Goal: Information Seeking & Learning: Learn about a topic

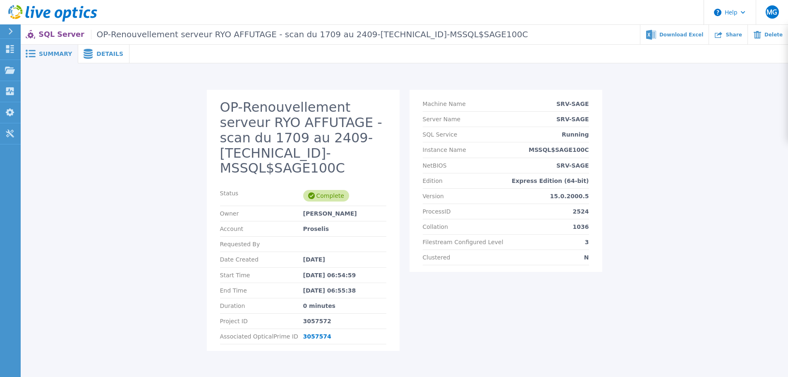
click at [644, 138] on div "OP-Renouvellement serveur RYO AFFUTAGE - scan du 1709 au 2409-192.168.10.233-MS…" at bounding box center [404, 225] width 751 height 271
click at [234, 138] on h2 "OP-Renouvellement serveur RYO AFFUTAGE - scan du 1709 au 2409-192.168.10.233-MS…" at bounding box center [303, 138] width 166 height 76
click at [306, 117] on h2 "OP-Renouvellement serveur RYO AFFUTAGE - scan du 1709 au 2409-192.168.10.233-MS…" at bounding box center [303, 138] width 166 height 76
click at [88, 48] on div "Details" at bounding box center [103, 54] width 51 height 19
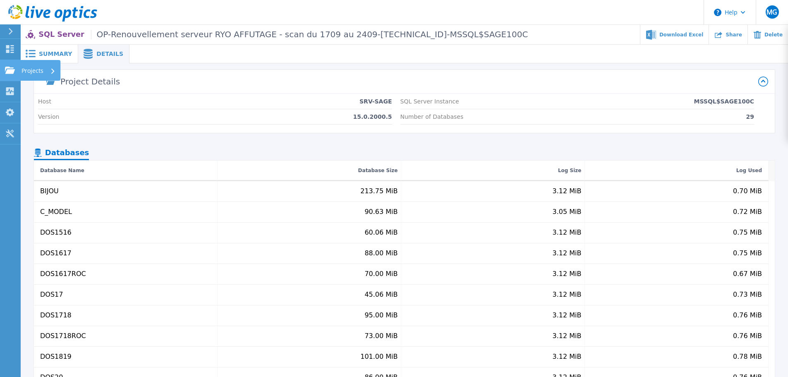
click at [29, 69] on p "Projects" at bounding box center [32, 70] width 22 height 21
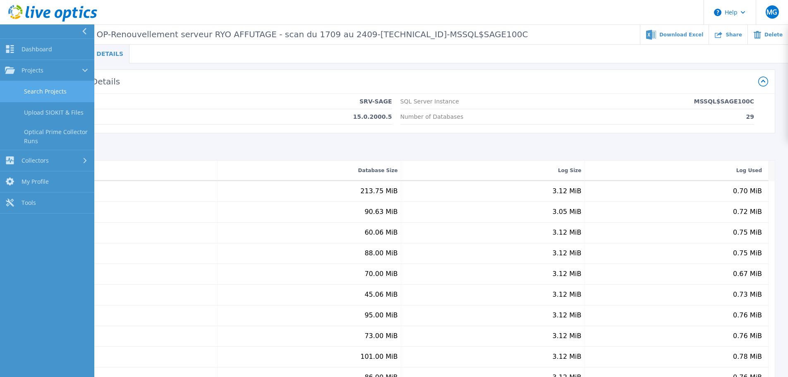
click at [54, 91] on link "Search Projects" at bounding box center [47, 91] width 94 height 21
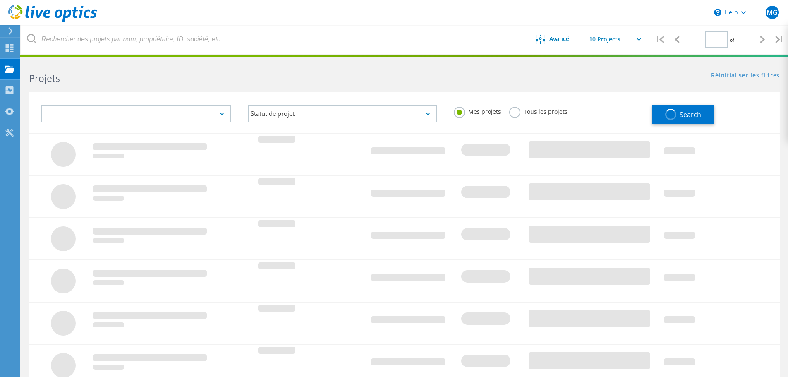
type input "1"
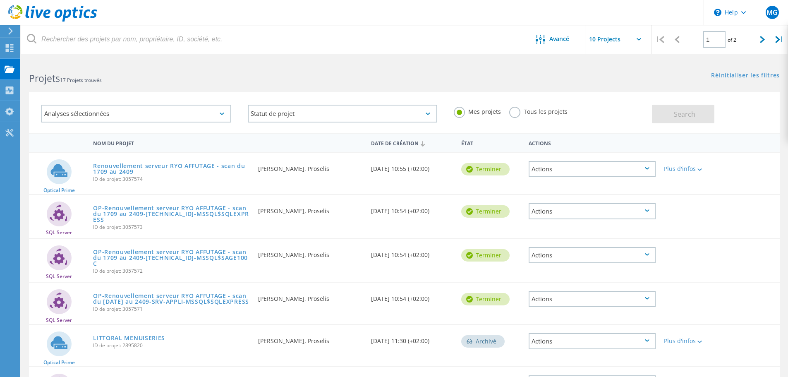
click at [179, 80] on h2 "Projets 17 Projets trouvés" at bounding box center [212, 79] width 367 height 14
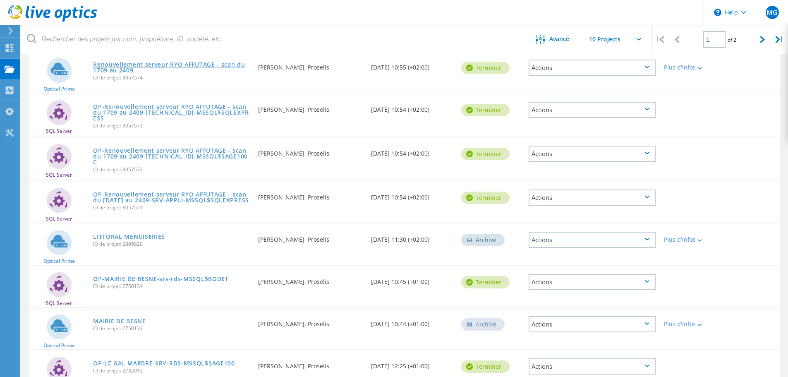
scroll to position [41, 0]
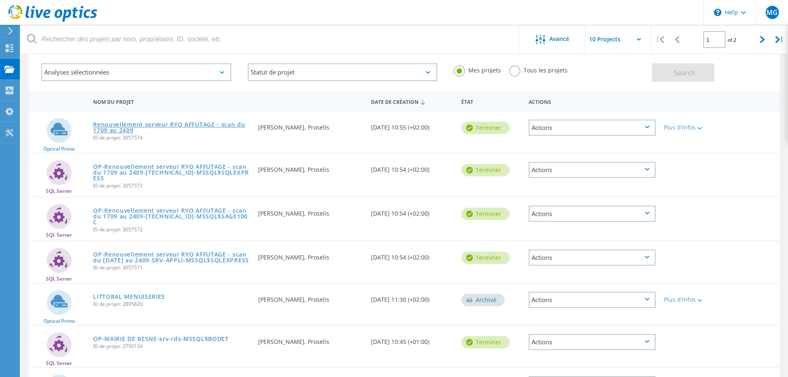
click at [181, 126] on link "Renouvellement serveur RYO AFFUTAGE - scan du 1709 au 2409" at bounding box center [171, 128] width 157 height 12
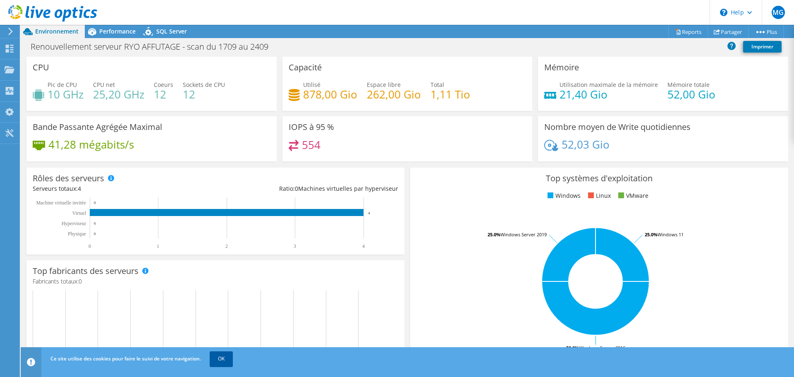
drag, startPoint x: 228, startPoint y: 362, endPoint x: 229, endPoint y: 358, distance: 4.3
click at [228, 361] on link "OK" at bounding box center [221, 358] width 23 height 15
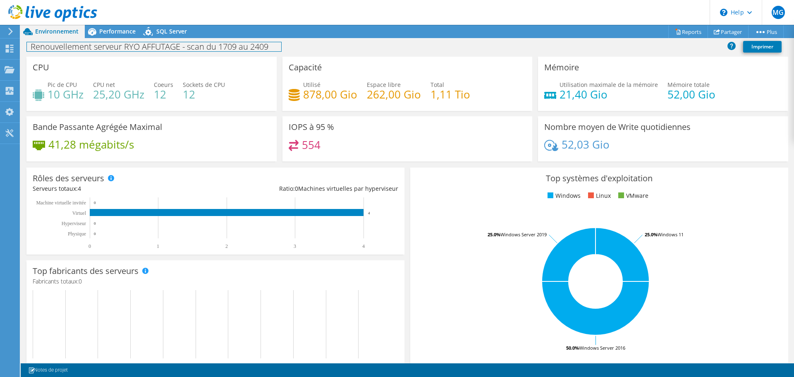
click at [254, 45] on h1 "Renouvellement serveur RYO AFFUTAGE - scan du 1709 au 2409" at bounding box center [154, 46] width 254 height 9
click at [398, 42] on div "Renouvellement serveur RYO AFFUTAGE - scan du 1709 au 2409 Imprimer" at bounding box center [407, 46] width 773 height 15
click at [450, 134] on div "IOPS à 95 % 554" at bounding box center [407, 138] width 250 height 45
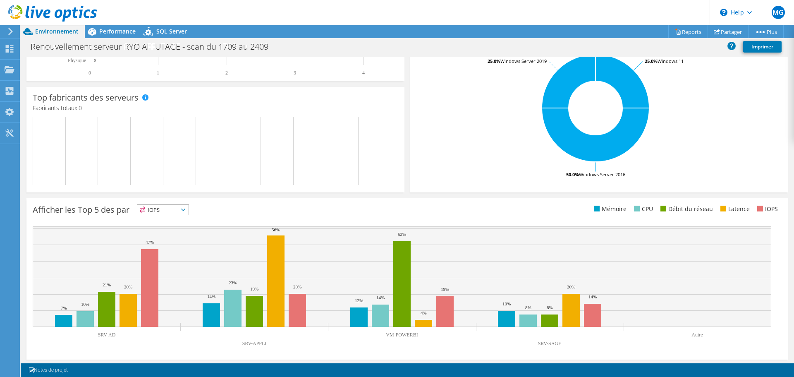
scroll to position [175, 0]
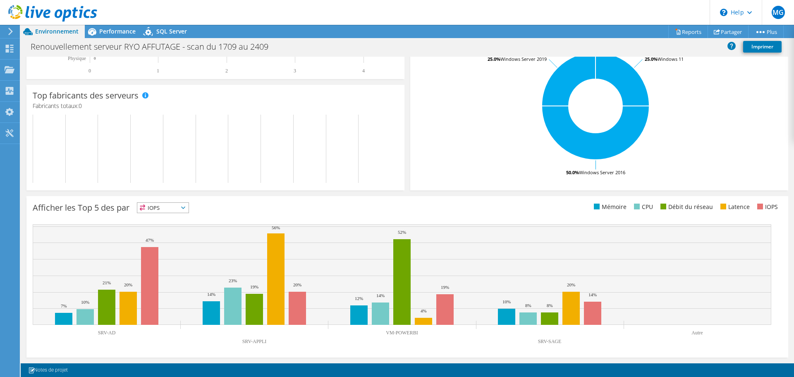
click at [174, 205] on span "IOPS" at bounding box center [162, 208] width 51 height 10
click at [169, 219] on li "IOPS" at bounding box center [162, 218] width 51 height 12
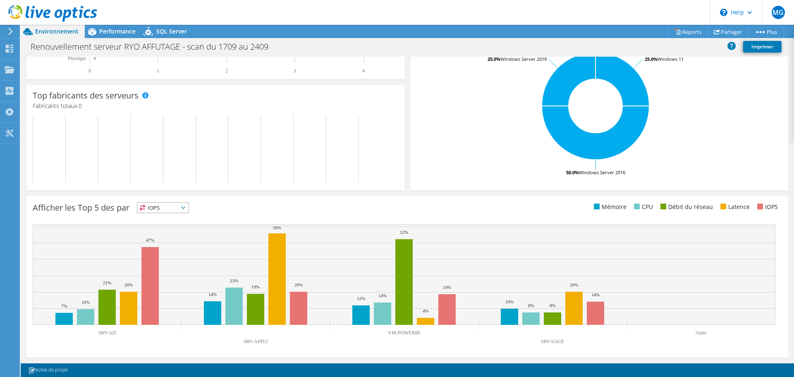
click at [169, 208] on span "IOPS" at bounding box center [157, 208] width 41 height 10
click at [157, 239] on li "CPU" at bounding box center [162, 242] width 51 height 12
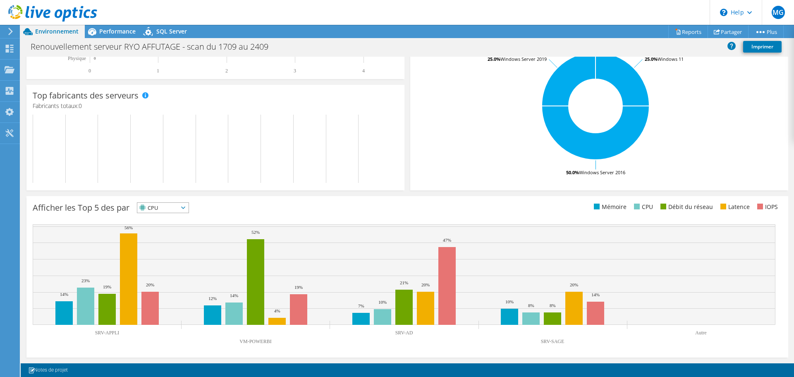
click at [97, 25] on div at bounding box center [48, 14] width 97 height 28
click at [97, 27] on div "MG Utilisateur final [PERSON_NAME] [EMAIL_ADDRESS][DOMAIN_NAME] Proselis My Pro…" at bounding box center [397, 188] width 794 height 377
click at [98, 30] on icon at bounding box center [92, 31] width 14 height 14
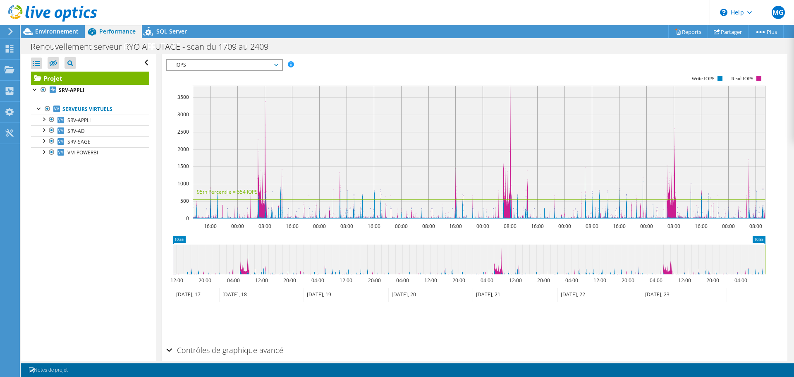
scroll to position [203, 0]
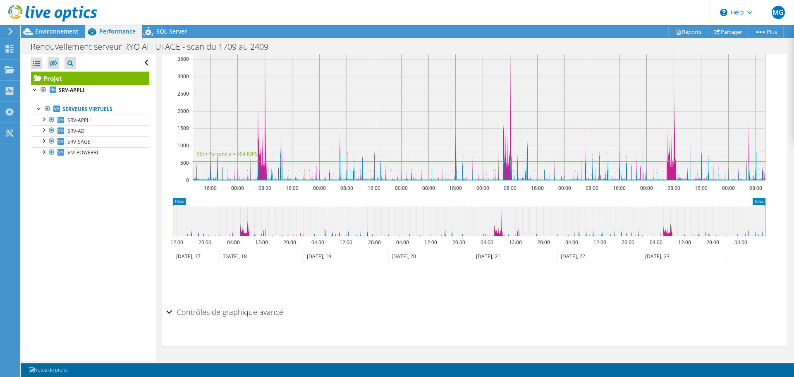
click at [247, 314] on h2 "Contrôles de graphique avancé" at bounding box center [224, 311] width 117 height 17
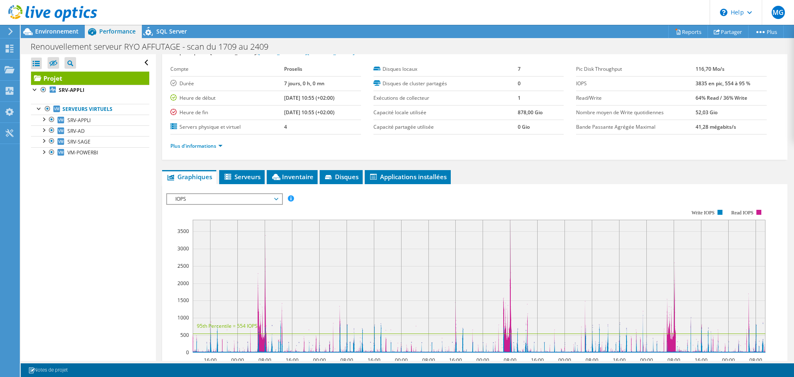
scroll to position [30, 0]
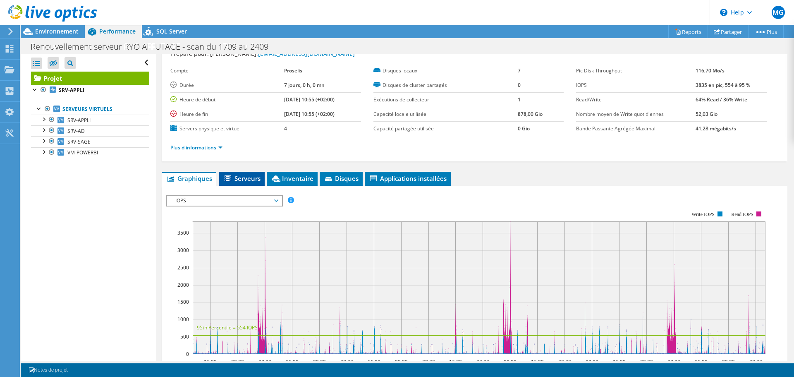
click at [250, 178] on span "Serveurs" at bounding box center [241, 178] width 37 height 8
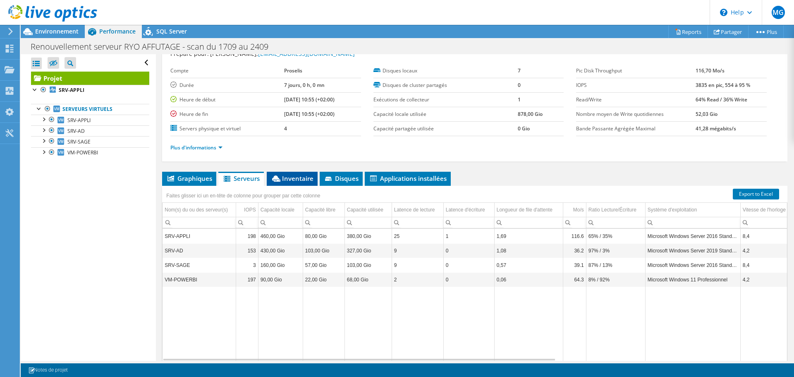
click at [298, 179] on span "Inventaire" at bounding box center [292, 178] width 43 height 8
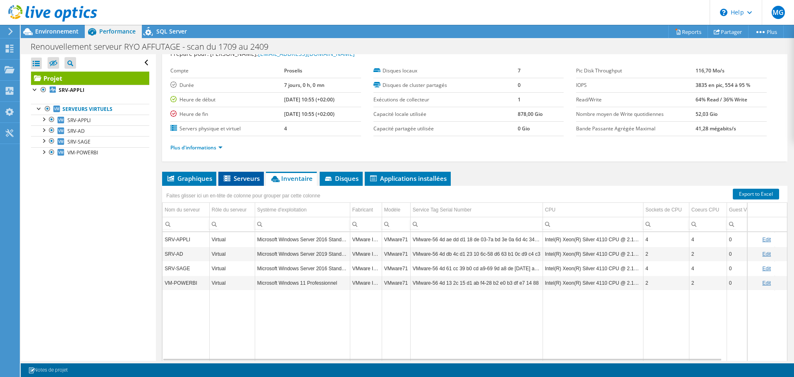
click at [241, 180] on span "Serveurs" at bounding box center [240, 178] width 37 height 8
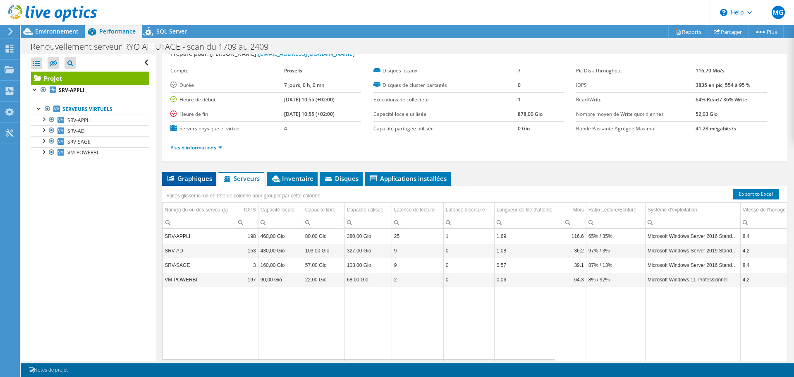
click at [169, 180] on icon at bounding box center [170, 178] width 7 height 6
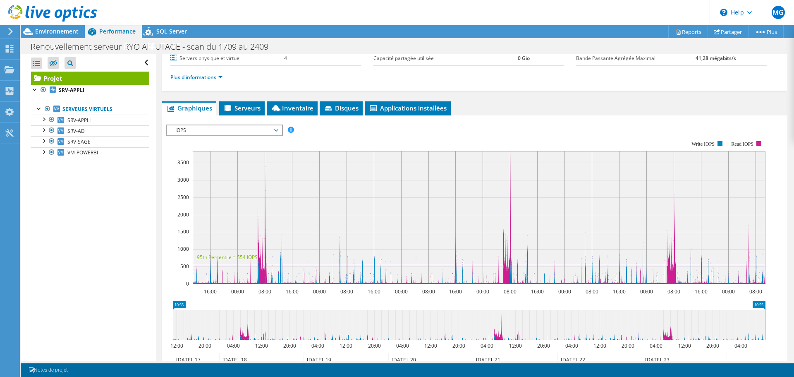
scroll to position [112, 0]
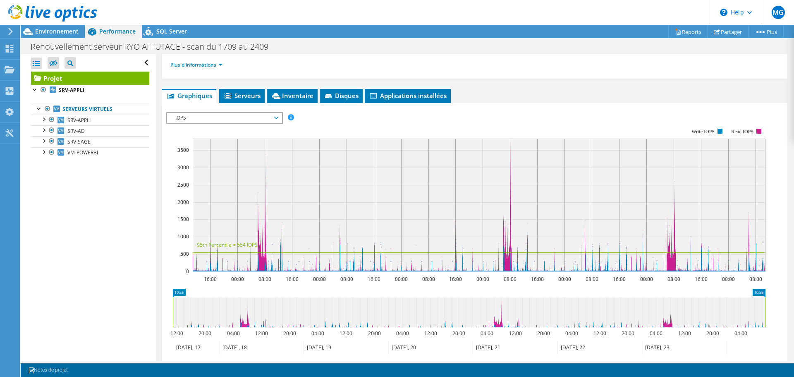
click at [203, 116] on span "IOPS" at bounding box center [224, 118] width 106 height 10
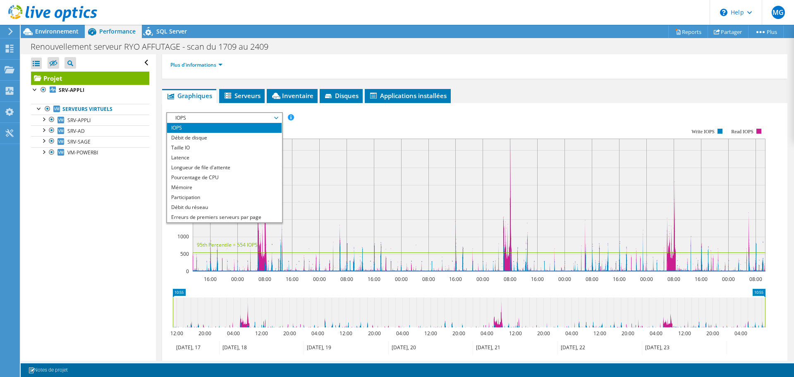
click at [367, 119] on rect at bounding box center [465, 199] width 599 height 165
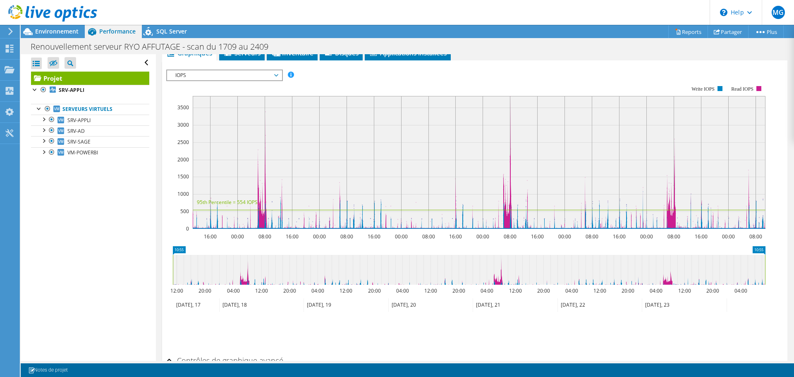
scroll to position [165, 0]
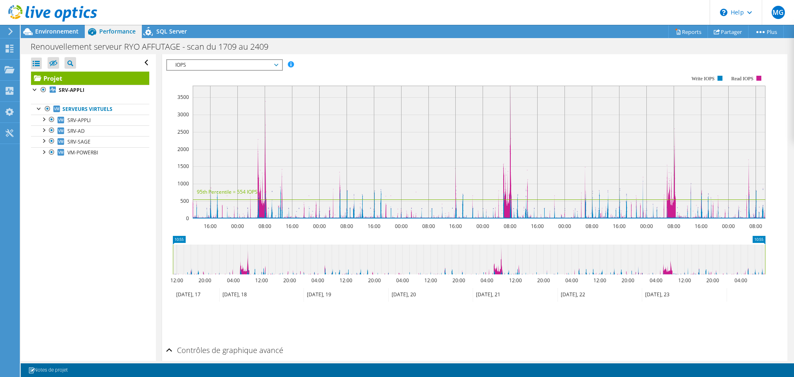
click at [228, 61] on span "IOPS" at bounding box center [224, 65] width 106 height 10
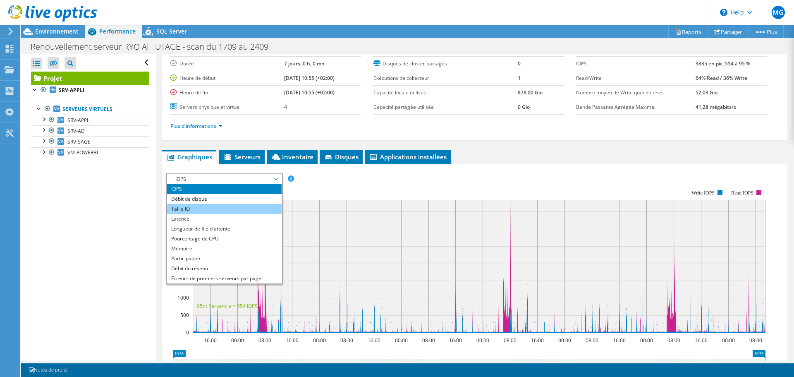
scroll to position [41, 0]
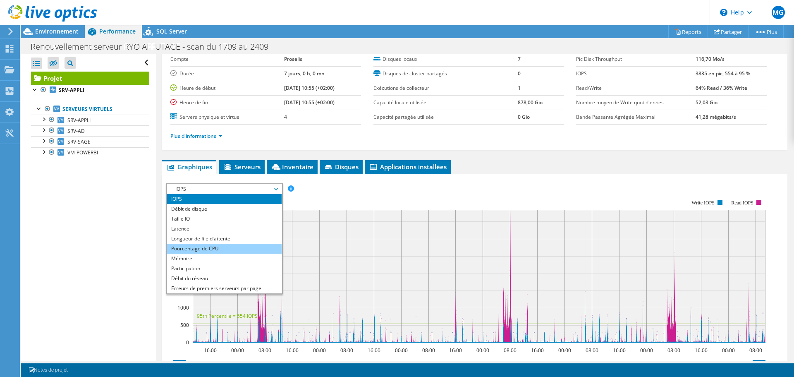
click at [206, 246] on li "Pourcentage de CPU" at bounding box center [224, 248] width 115 height 10
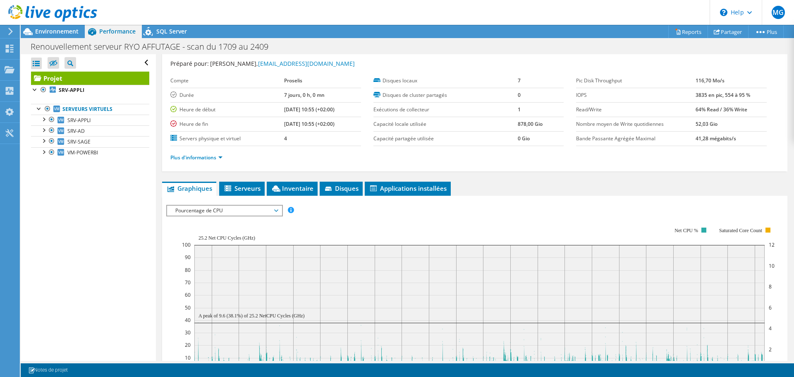
scroll to position [0, 0]
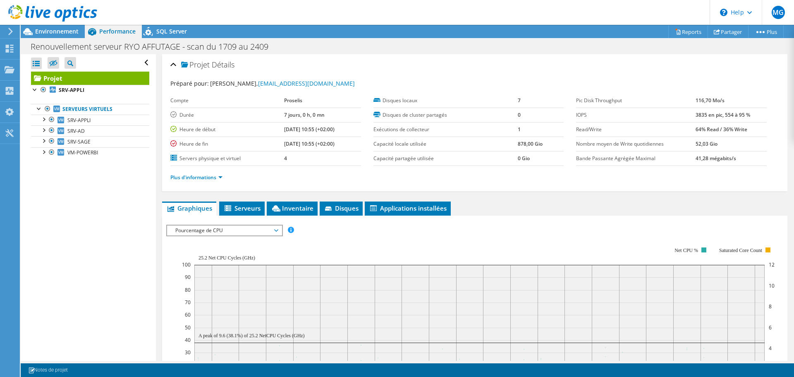
click at [237, 227] on span "Pourcentage de CPU" at bounding box center [224, 230] width 106 height 10
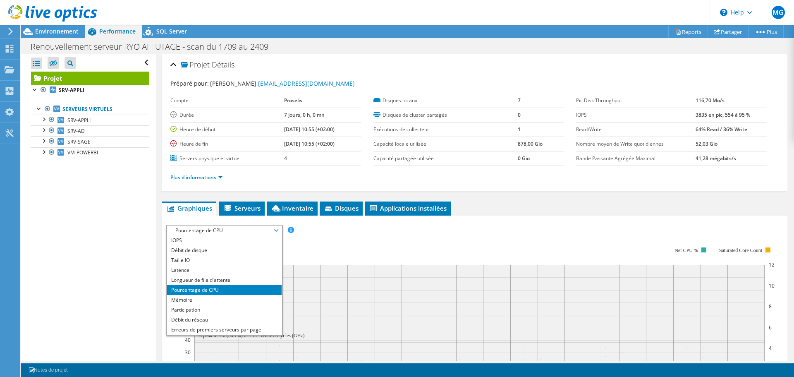
click at [208, 293] on li "Pourcentage de CPU" at bounding box center [224, 290] width 115 height 10
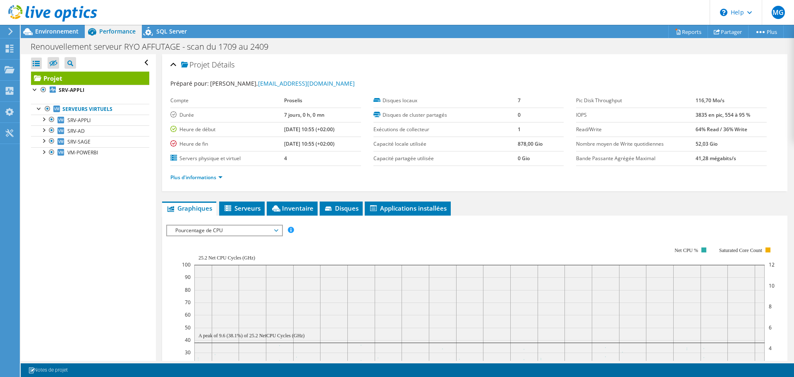
drag, startPoint x: 202, startPoint y: 300, endPoint x: 184, endPoint y: 233, distance: 69.0
click at [201, 300] on rect at bounding box center [479, 327] width 570 height 125
click at [186, 223] on div "IOPS Débit [PERSON_NAME] Taille IO Latence Longueur de file d'attente Pourcenta…" at bounding box center [474, 366] width 617 height 293
click at [186, 227] on span "Pourcentage de CPU" at bounding box center [224, 230] width 106 height 10
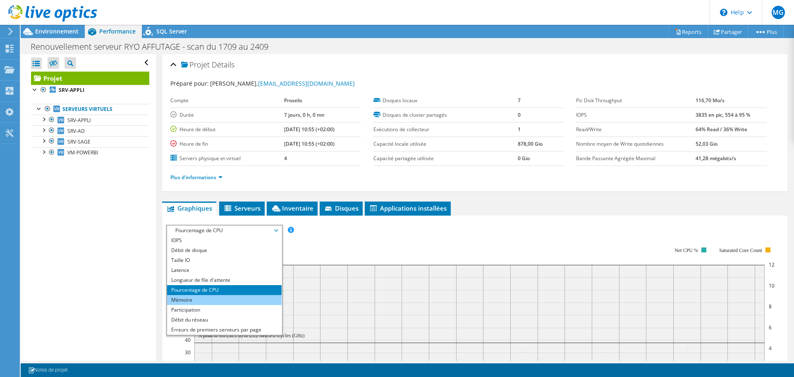
click at [186, 301] on li "Mémoire" at bounding box center [224, 300] width 115 height 10
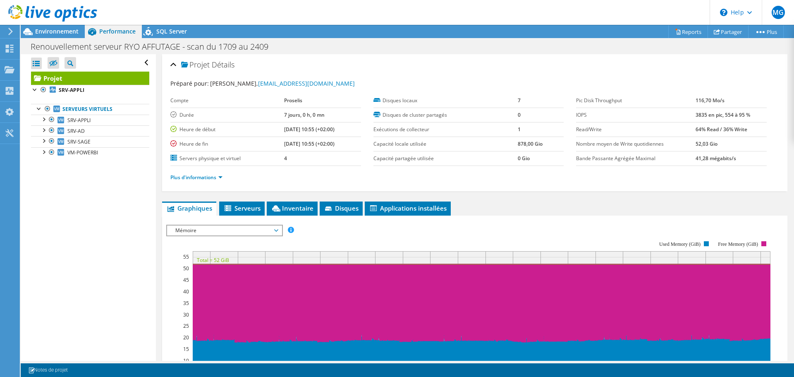
click at [171, 289] on rect at bounding box center [468, 311] width 604 height 165
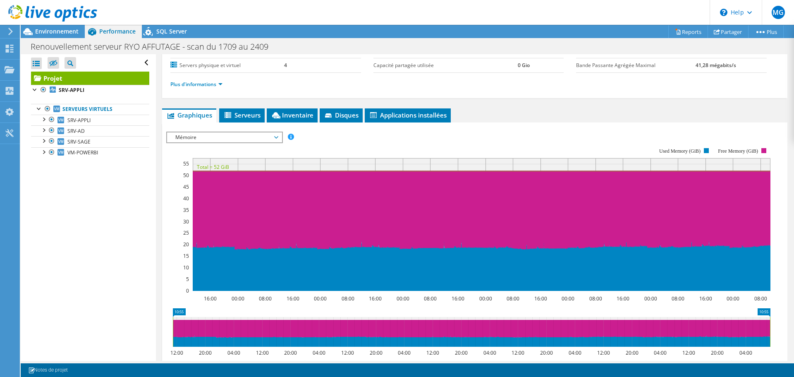
scroll to position [124, 0]
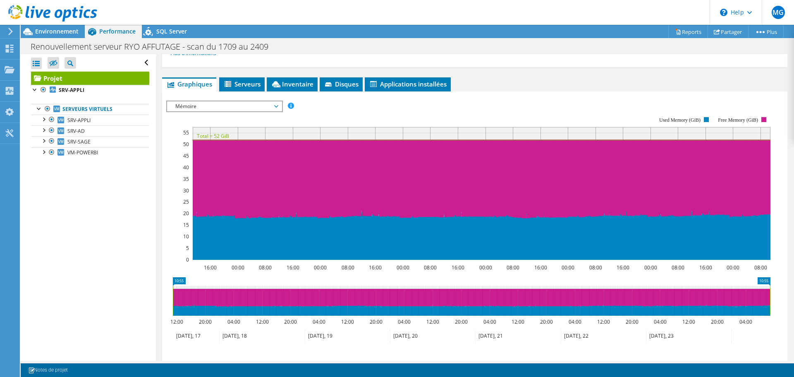
click at [224, 107] on span "Mémoire" at bounding box center [224, 106] width 106 height 10
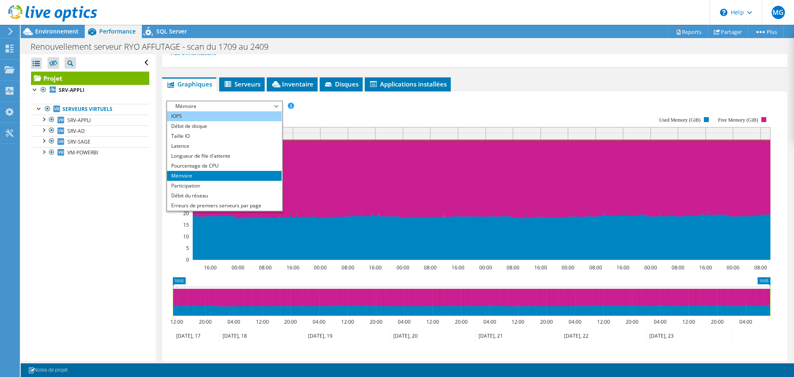
click at [205, 114] on li "IOPS" at bounding box center [224, 116] width 115 height 10
